Goal: Information Seeking & Learning: Learn about a topic

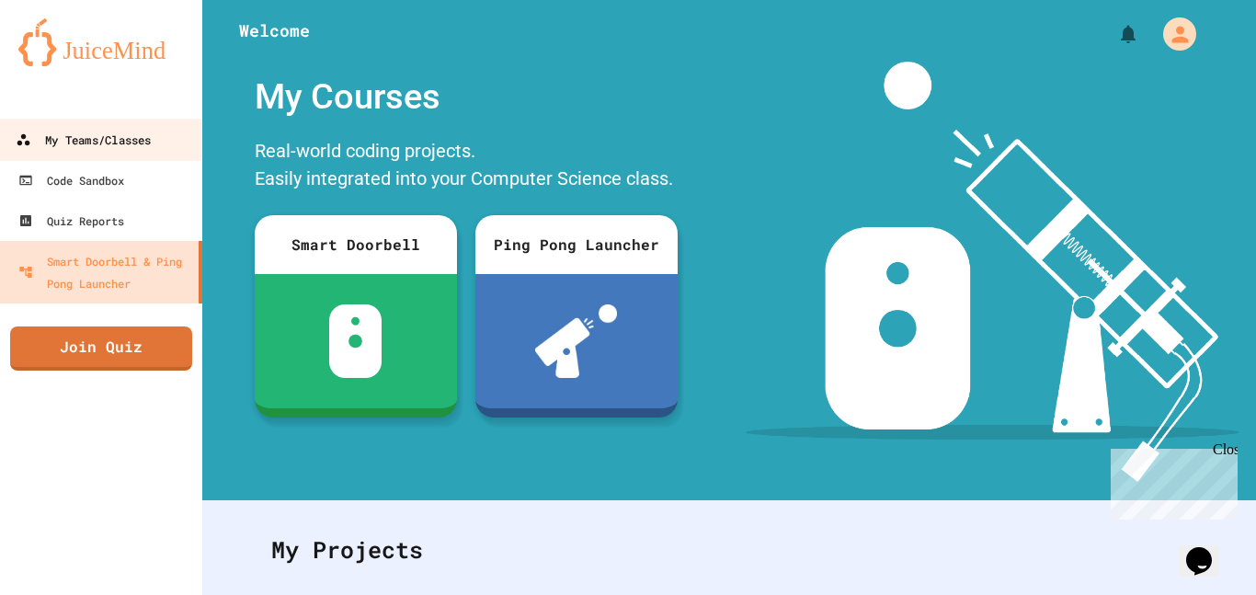
click at [146, 136] on div "My Teams/Classes" at bounding box center [83, 140] width 135 height 23
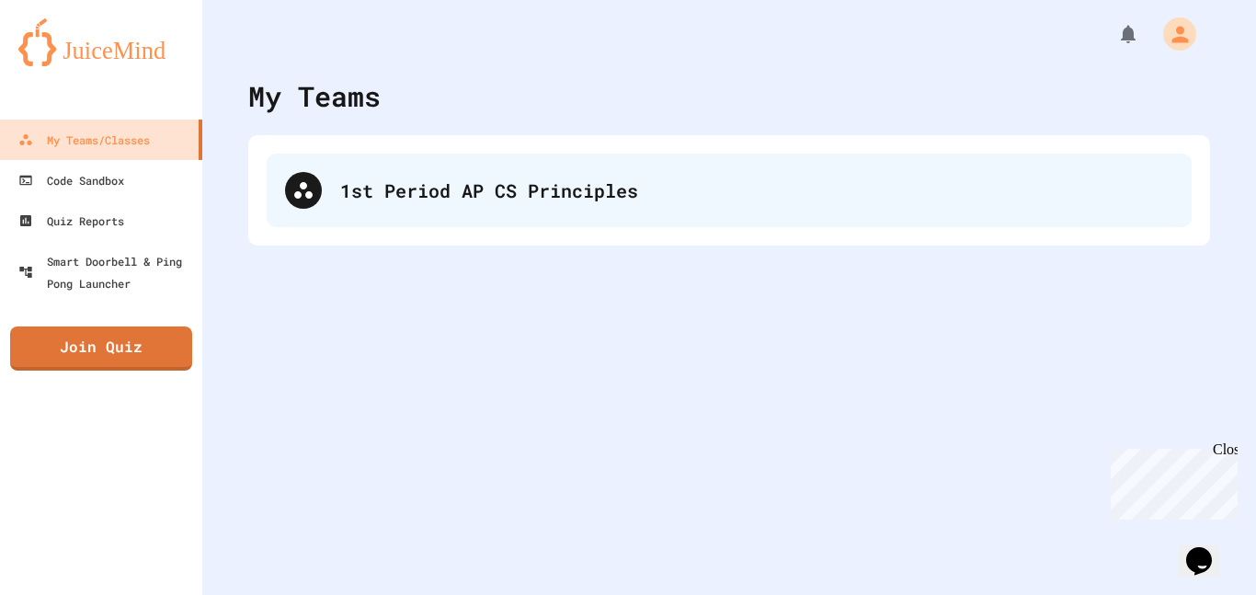
click at [470, 163] on div "1st Period AP CS Principles" at bounding box center [729, 191] width 925 height 74
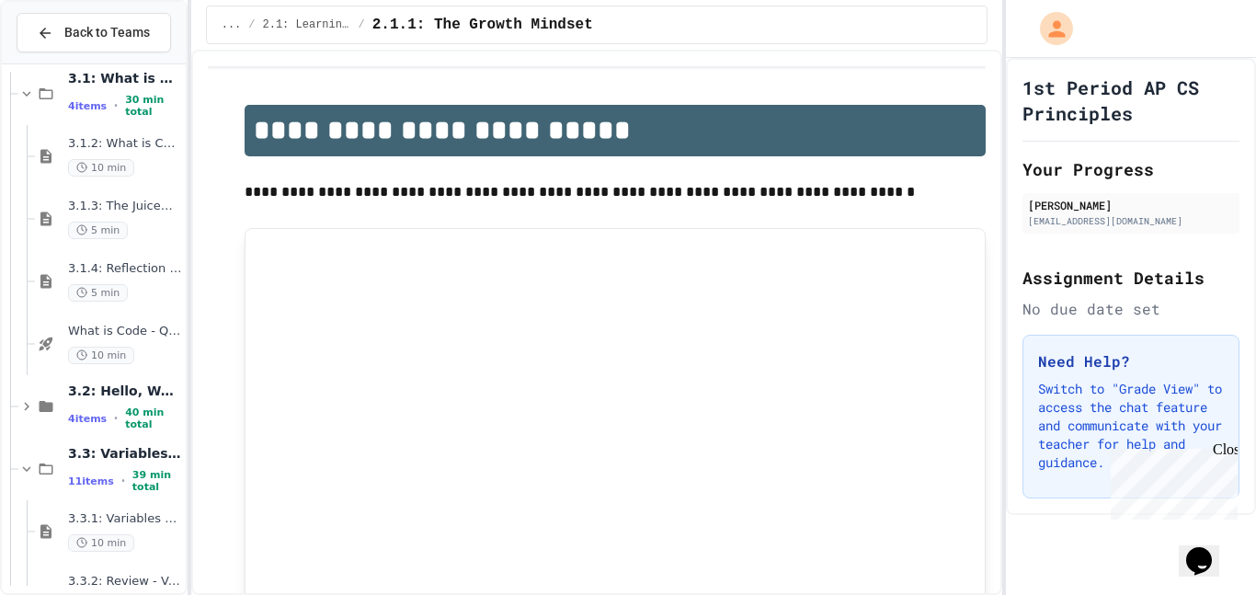
scroll to position [452, 0]
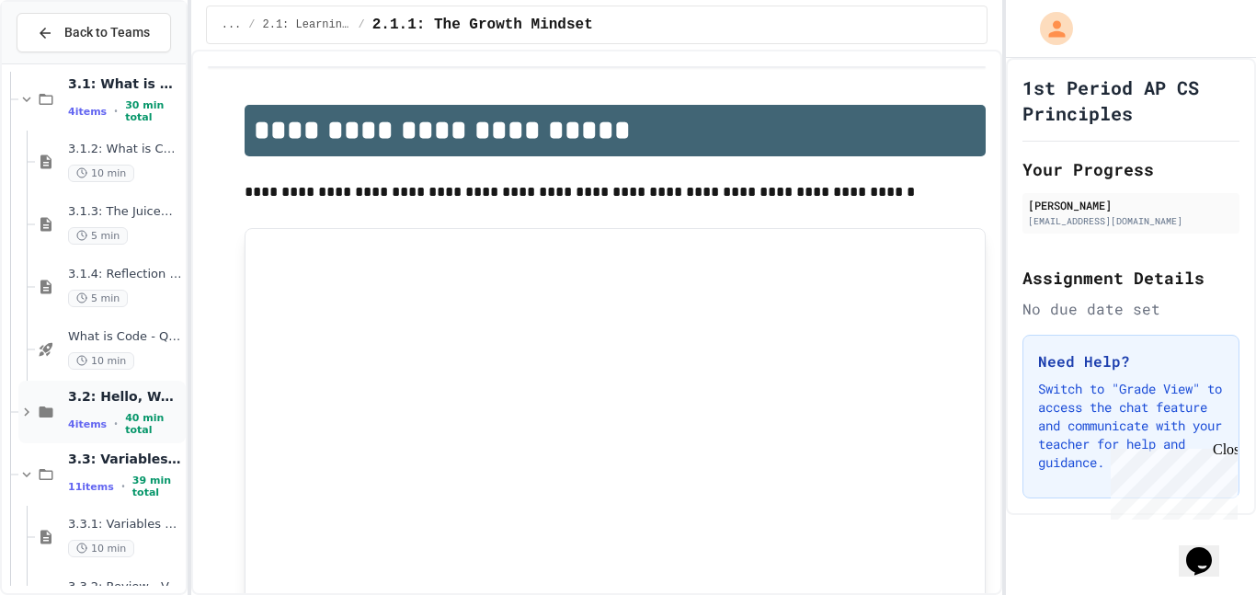
click at [27, 420] on div "3.2: Hello, World! 4 items • 40 min total" at bounding box center [101, 412] width 167 height 63
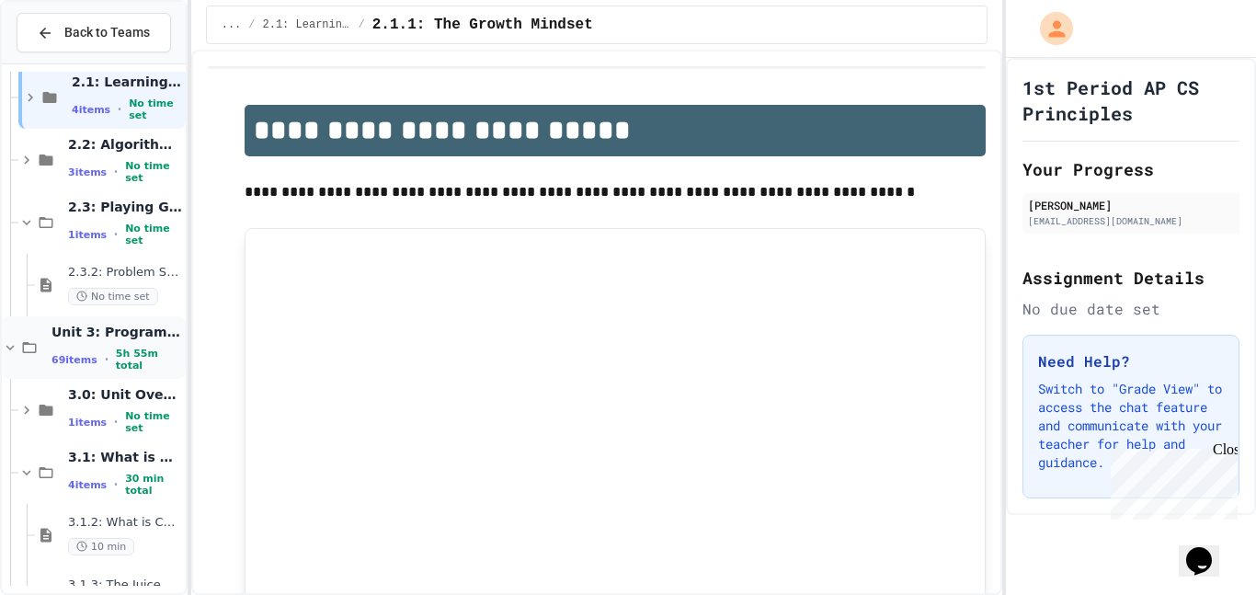
scroll to position [0, 0]
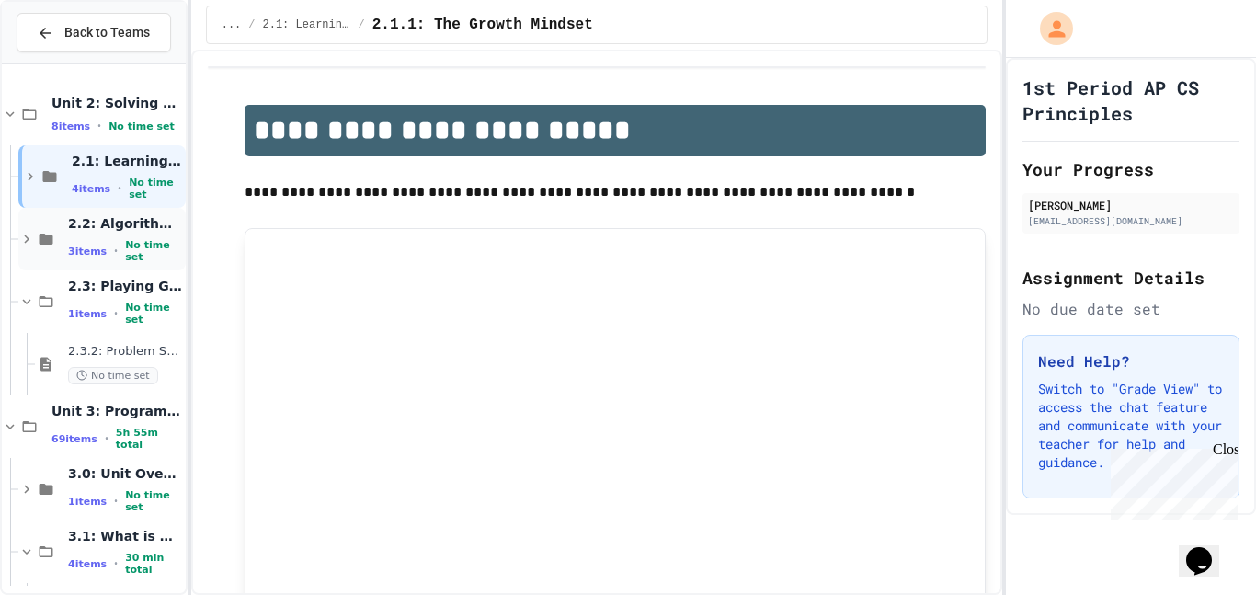
click at [24, 240] on icon at bounding box center [26, 239] width 17 height 17
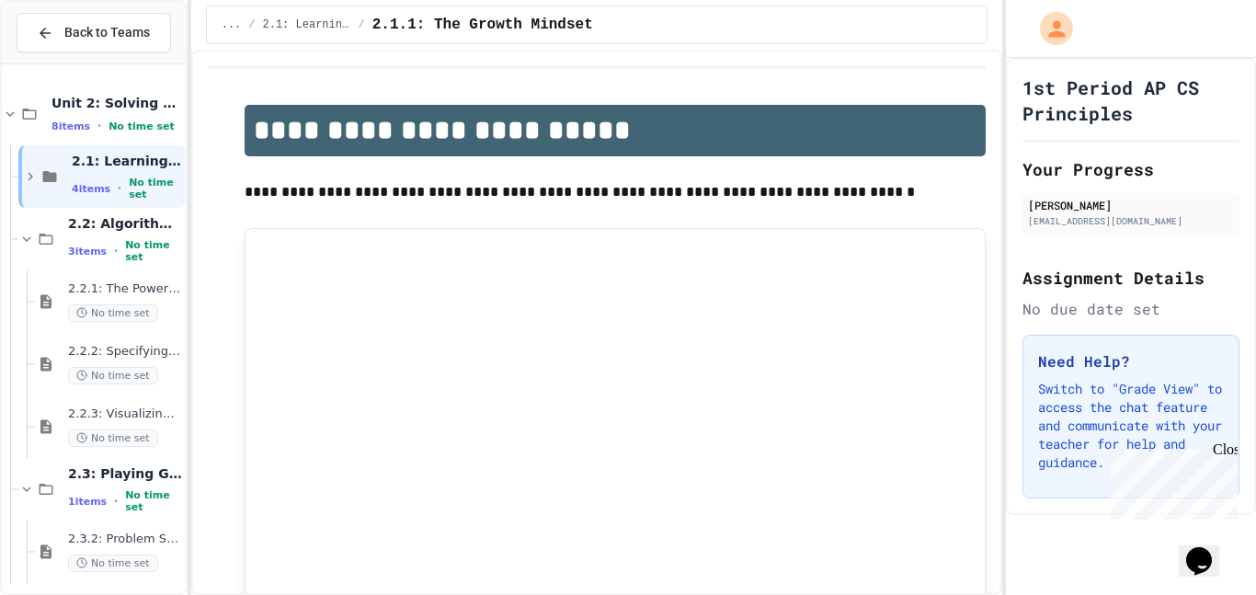
click at [24, 240] on icon at bounding box center [26, 239] width 17 height 17
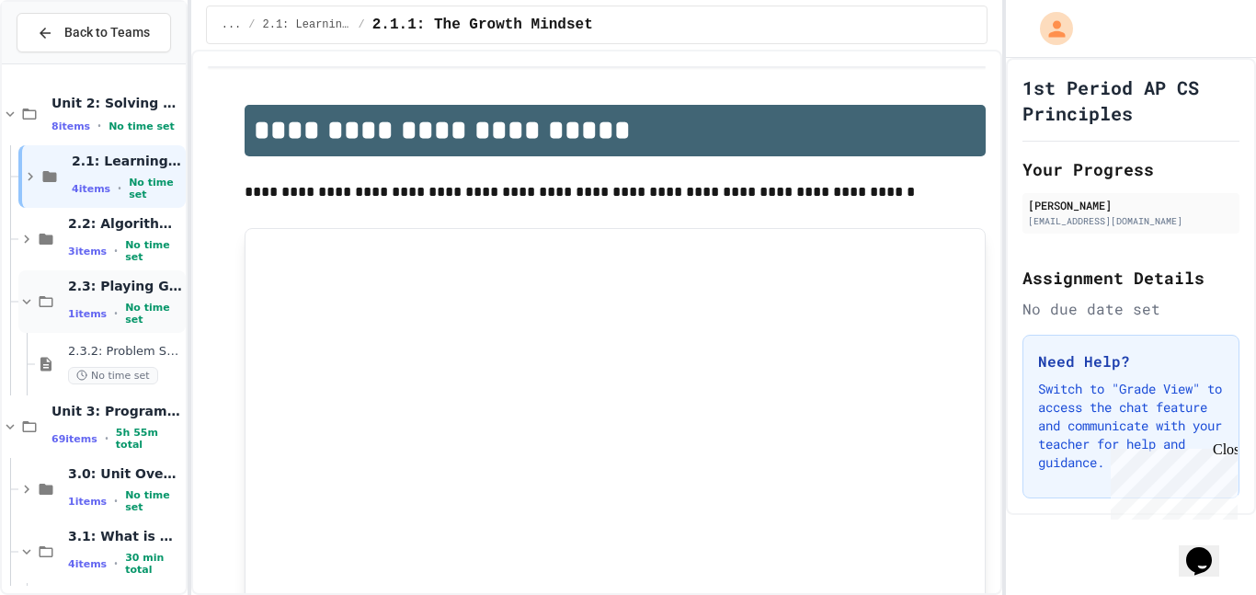
click at [32, 306] on icon at bounding box center [26, 301] width 17 height 17
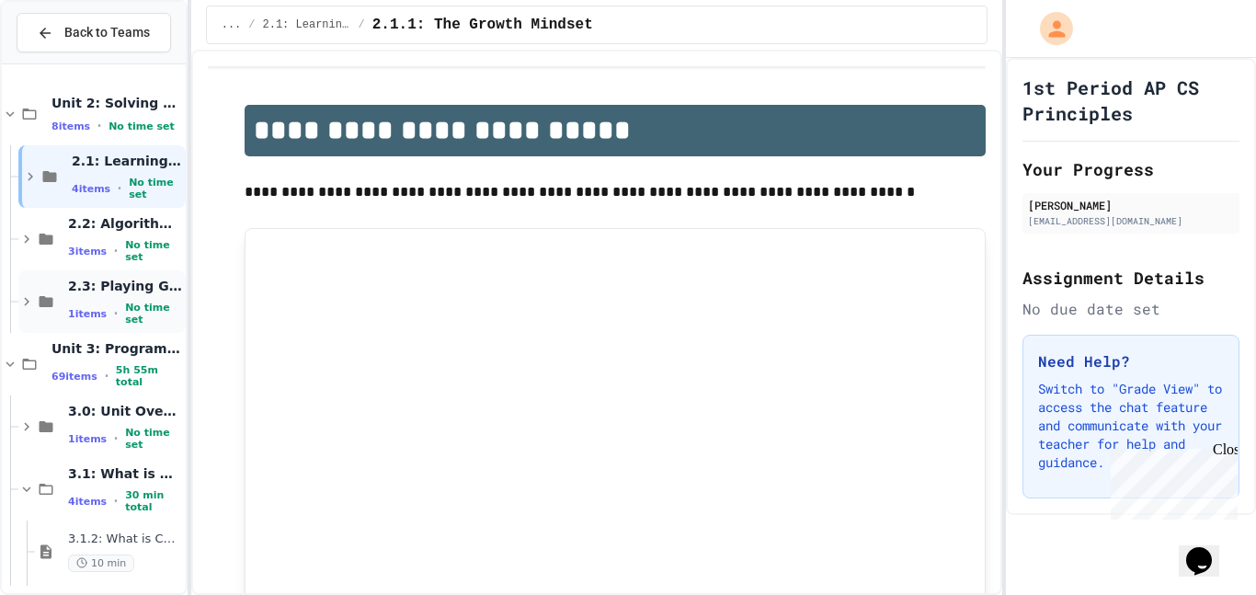
click at [33, 303] on icon at bounding box center [26, 301] width 17 height 17
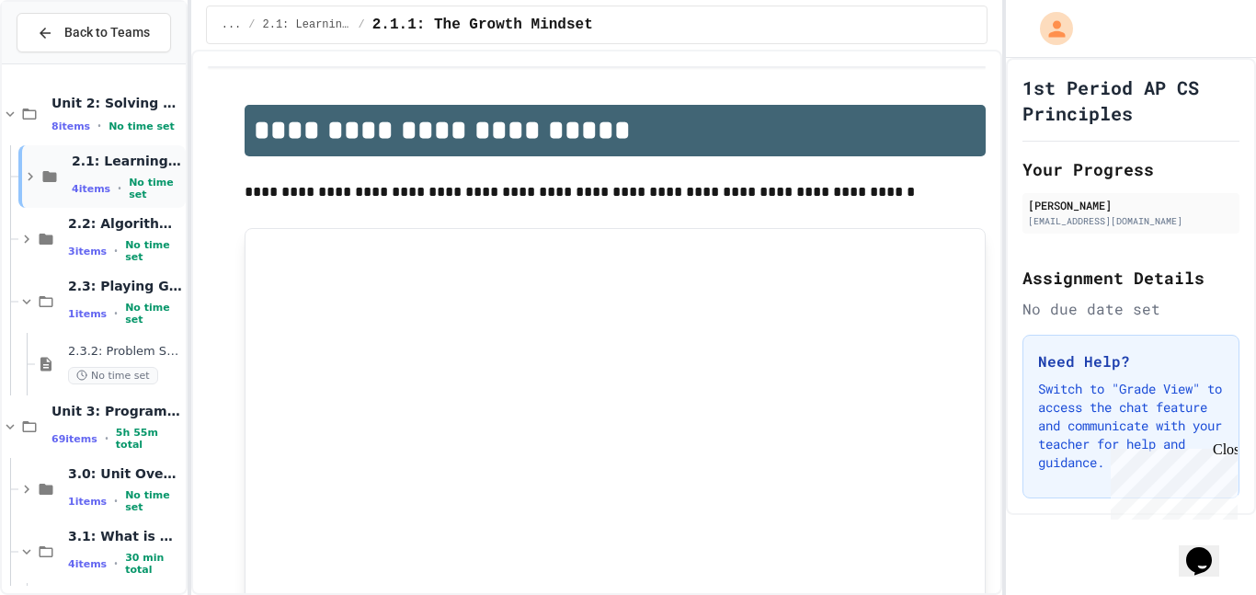
click at [25, 176] on icon at bounding box center [30, 176] width 17 height 17
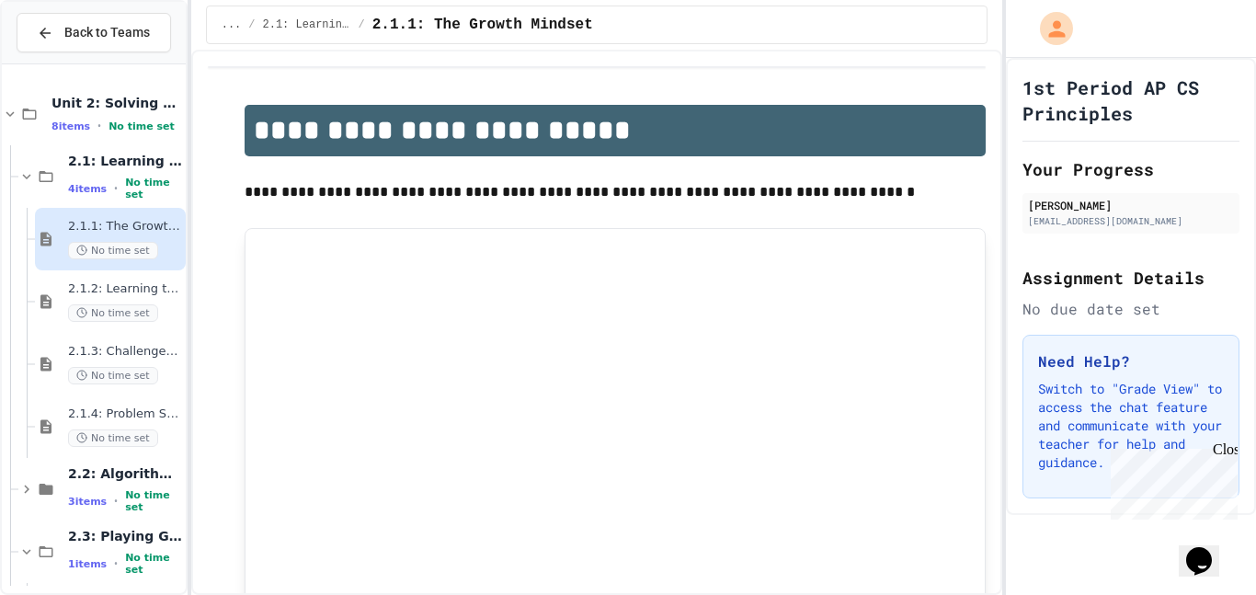
click at [25, 176] on icon at bounding box center [26, 176] width 17 height 17
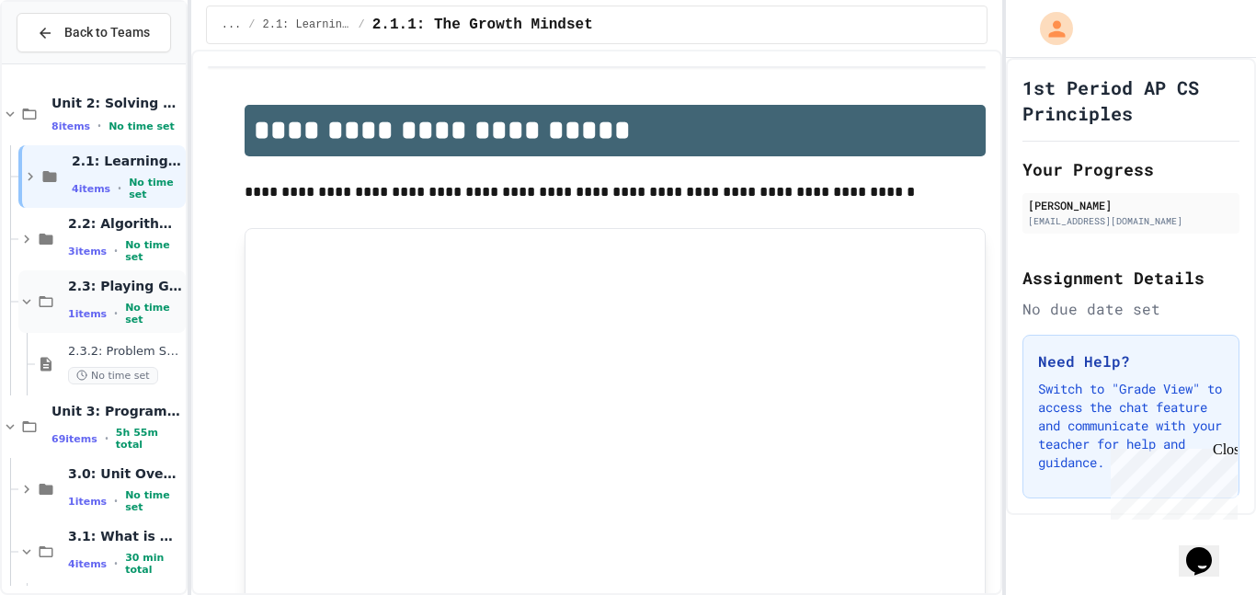
click at [29, 309] on icon at bounding box center [26, 301] width 17 height 17
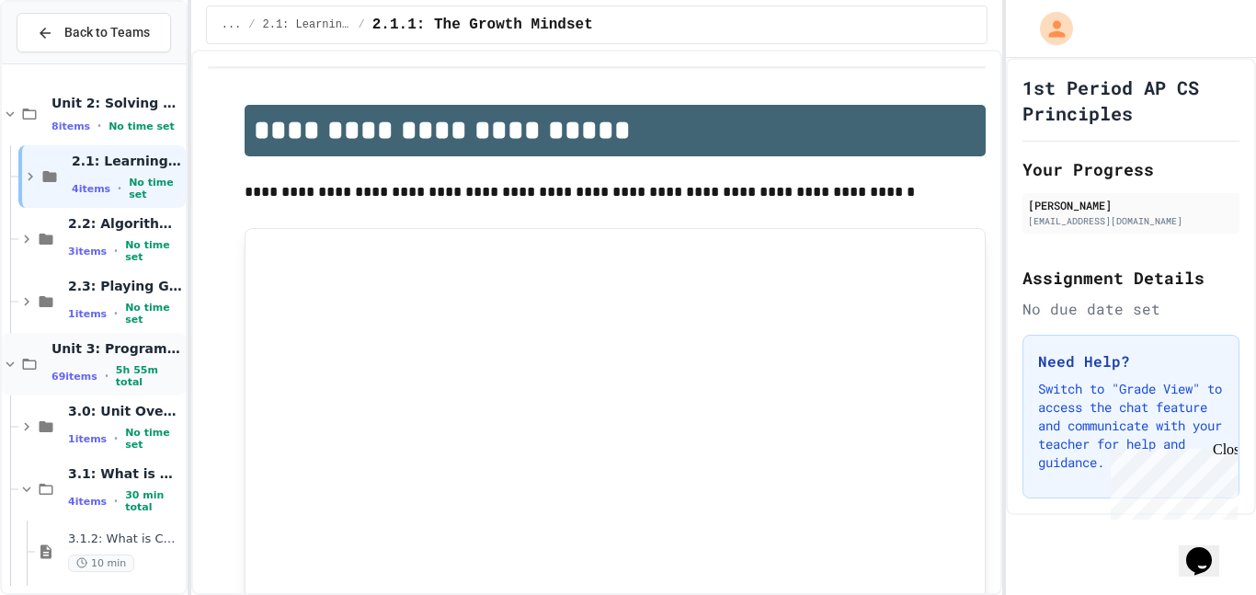
click at [20, 375] on div "Unit 3: Programming with Python 69 items • 5h 55m total" at bounding box center [94, 364] width 184 height 63
